Goal: Find specific page/section: Find specific page/section

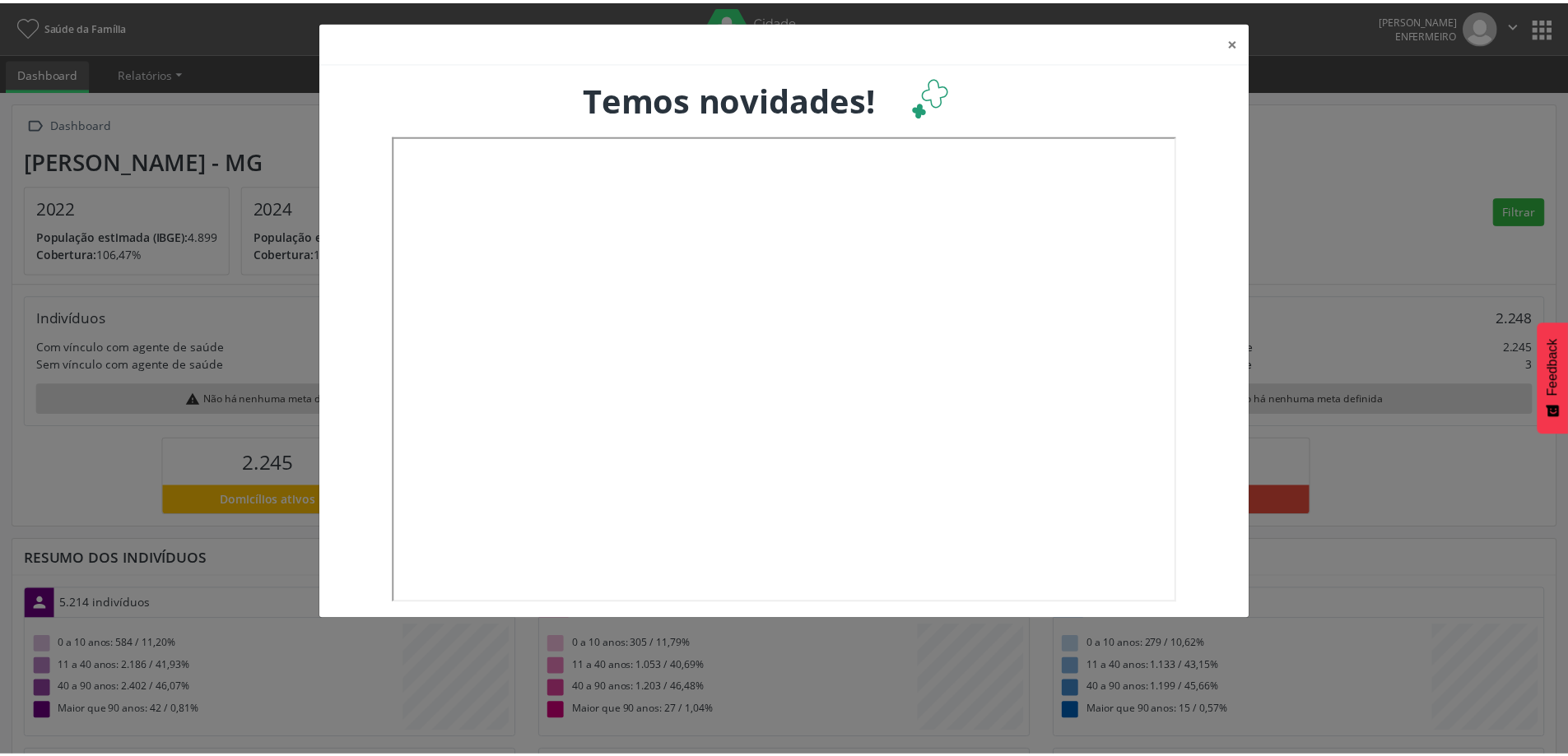
scroll to position [273, 518]
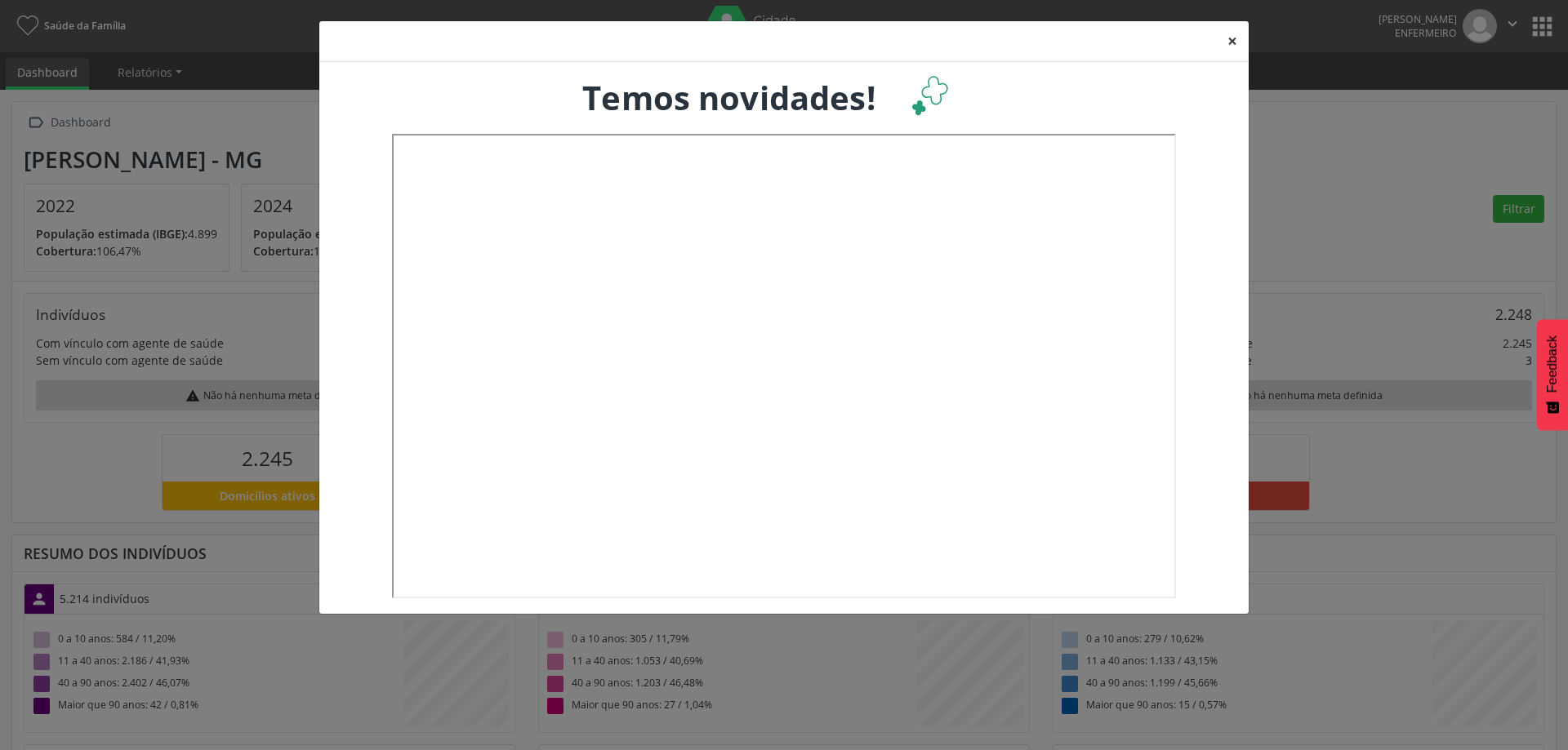
click at [1230, 47] on button "×" at bounding box center [1232, 41] width 33 height 40
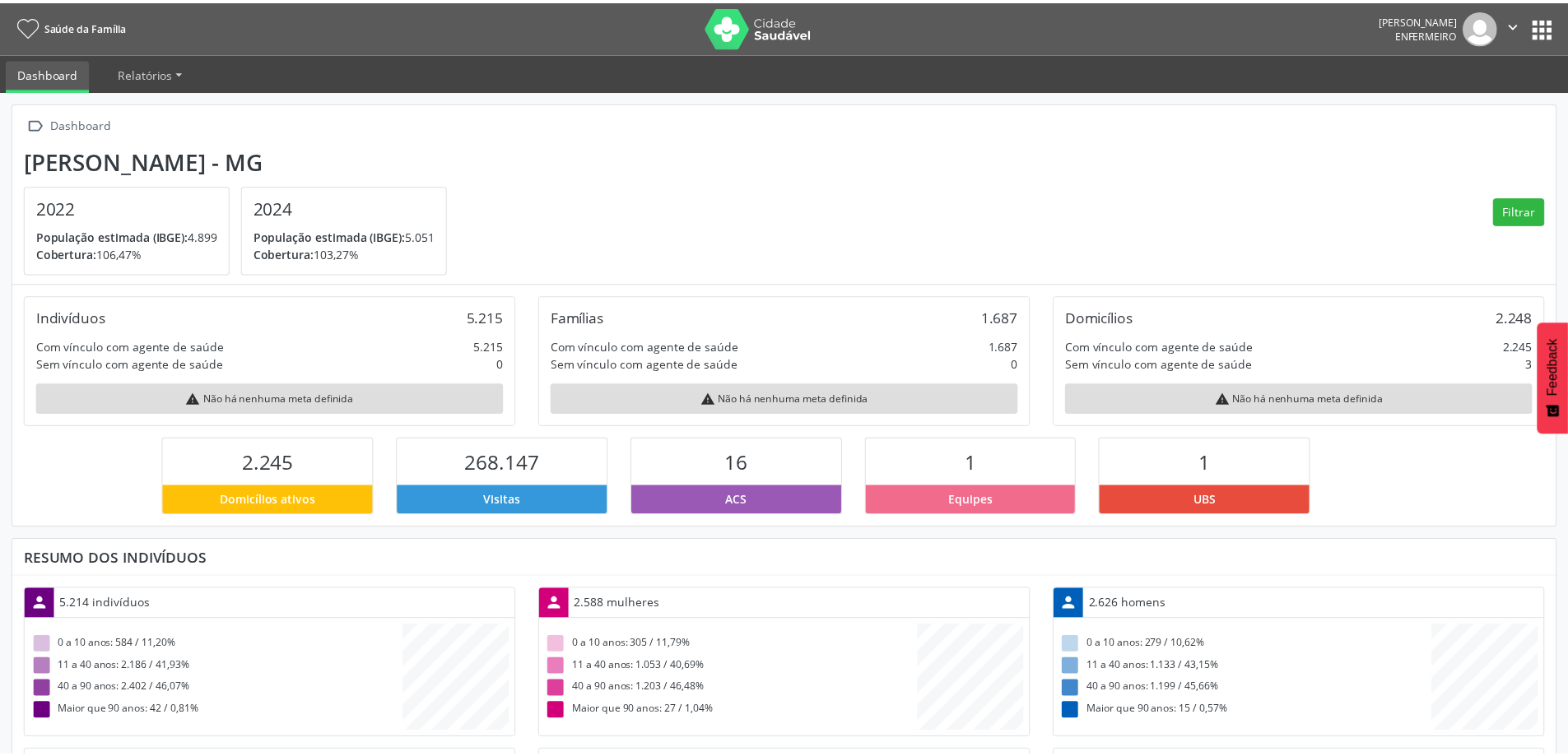
scroll to position [0, 0]
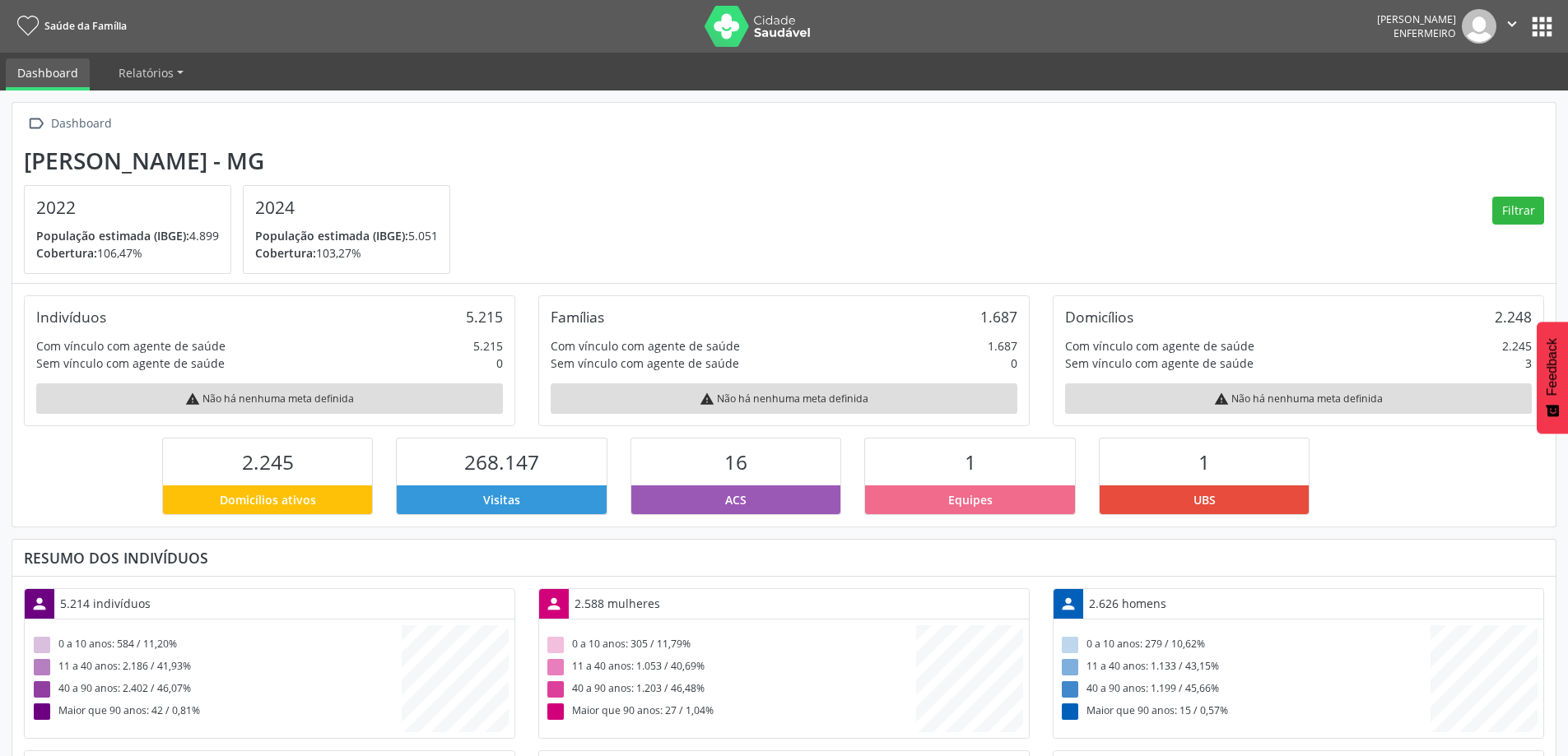
click at [1526, 25] on button "" at bounding box center [1512, 26] width 31 height 34
click at [1469, 189] on section "[PERSON_NAME] - MG 2022 População estimada (IBGE): 4.899 Cobertura: 106,47% 202…" at bounding box center [784, 211] width 1520 height 128
click at [1517, 23] on icon "" at bounding box center [1512, 24] width 18 height 18
click at [1558, 23] on nav "Saúde da Família [PERSON_NAME] Enfermeiro  Configurações Sair apps" at bounding box center [784, 27] width 1568 height 53
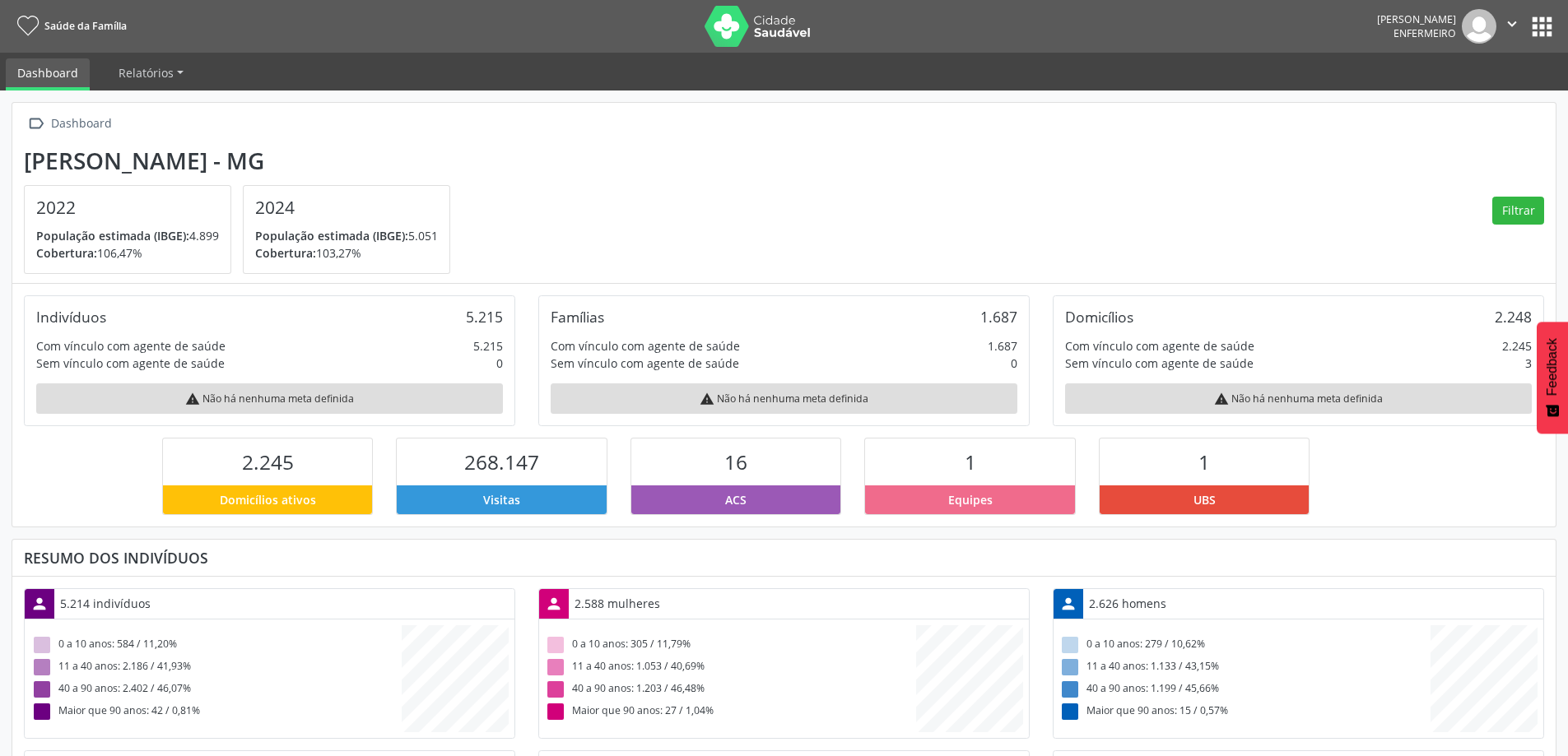
click at [1540, 29] on button "apps" at bounding box center [1541, 27] width 28 height 28
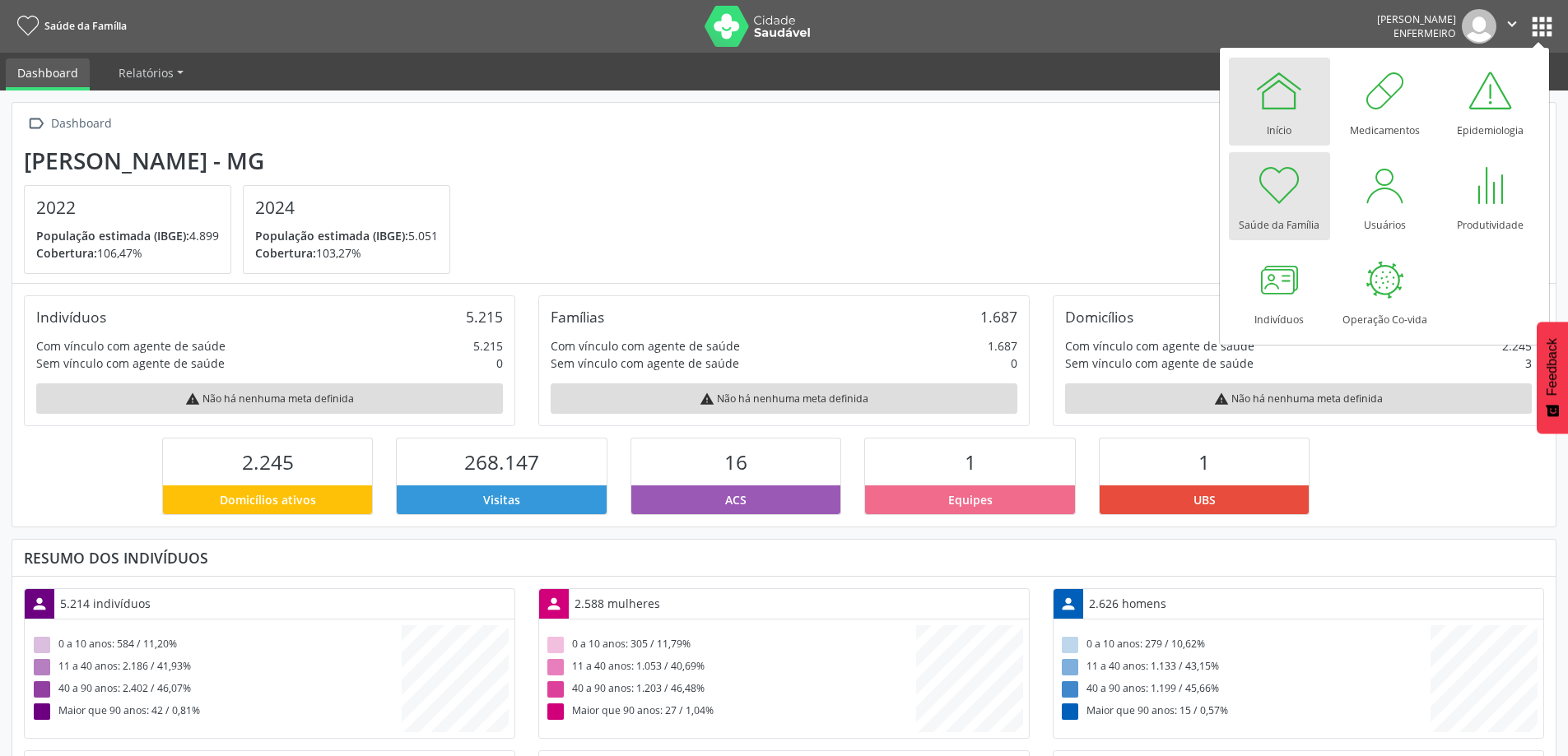
click at [1293, 100] on div at bounding box center [1279, 90] width 49 height 49
